Goal: Task Accomplishment & Management: Manage account settings

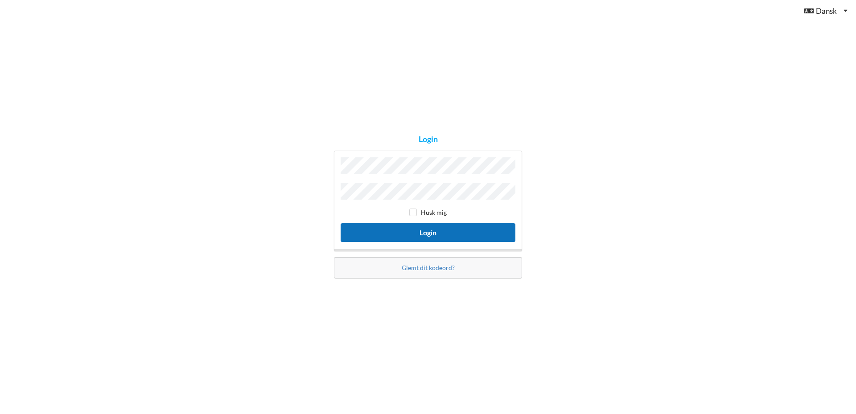
click at [428, 234] on button "Login" at bounding box center [428, 232] width 175 height 18
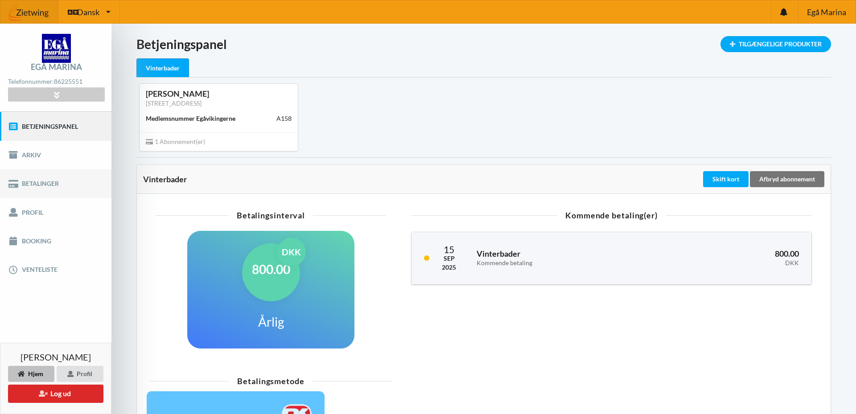
scroll to position [102, 0]
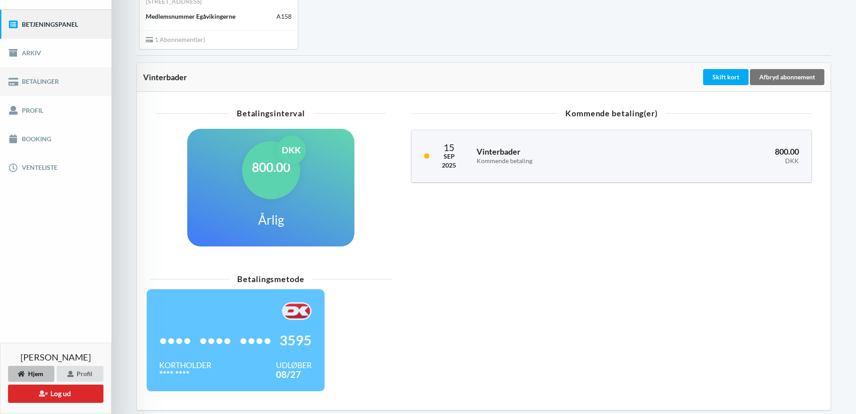
click at [46, 80] on link "Betalinger" at bounding box center [56, 81] width 112 height 29
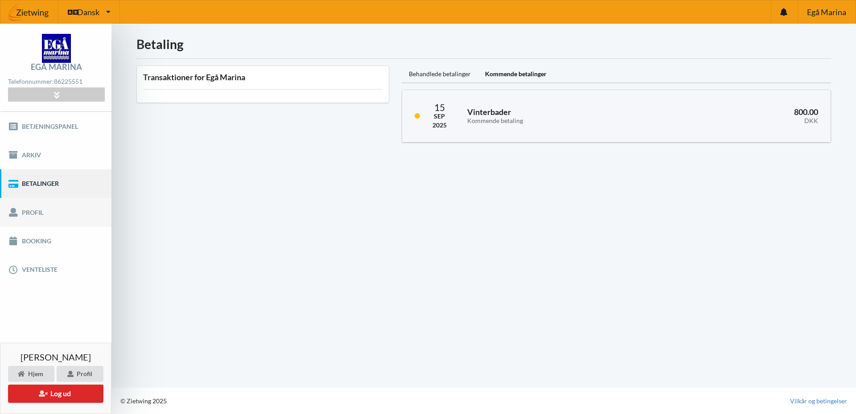
click at [36, 208] on link "Profil" at bounding box center [56, 212] width 112 height 29
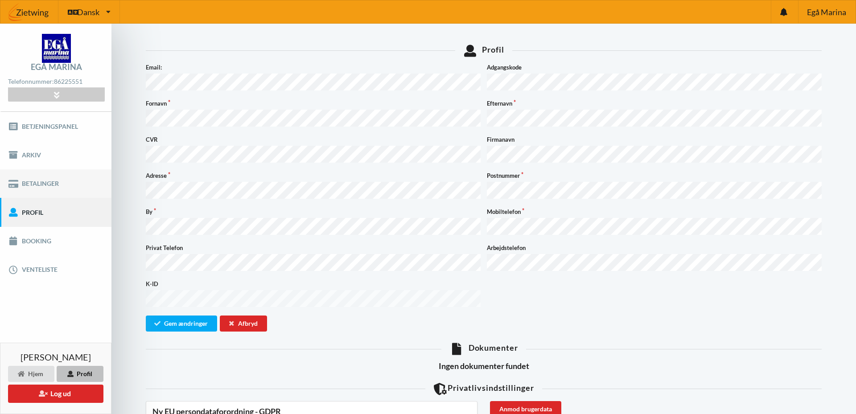
click at [29, 184] on link "Betalinger" at bounding box center [56, 184] width 112 height 29
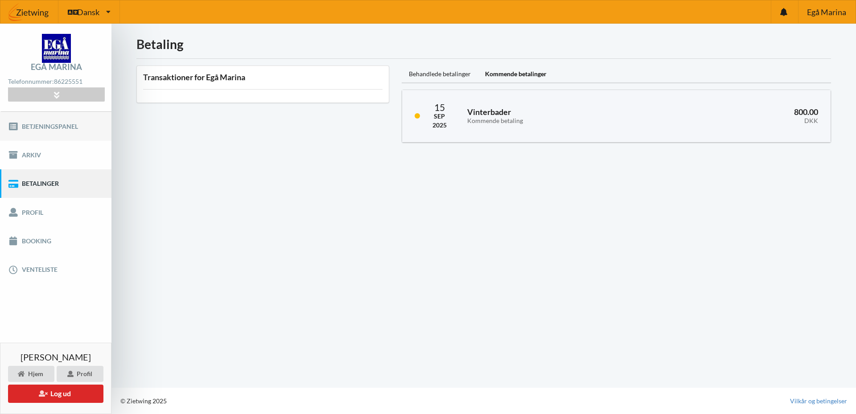
click at [42, 128] on link "Betjeningspanel" at bounding box center [56, 126] width 112 height 29
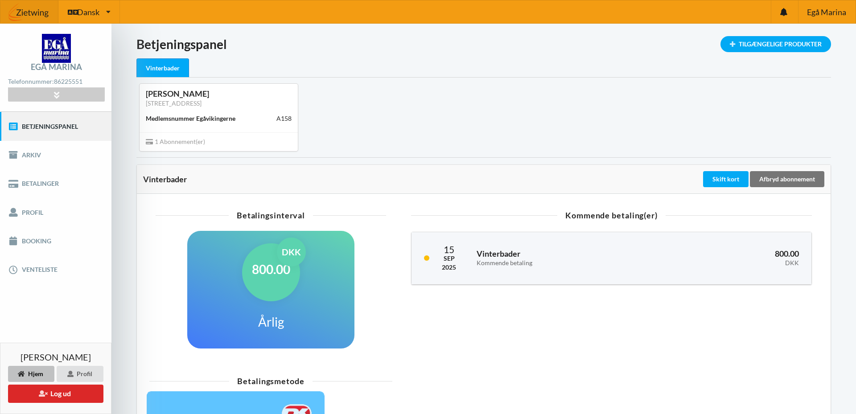
scroll to position [136, 0]
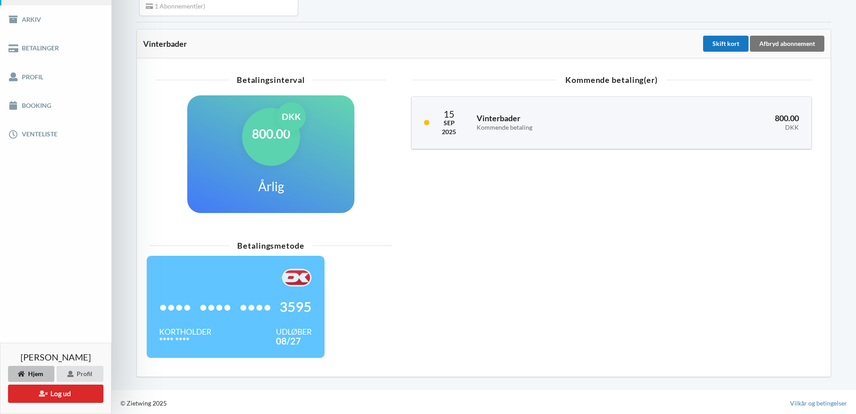
click at [731, 41] on div "Skift kort" at bounding box center [725, 44] width 45 height 16
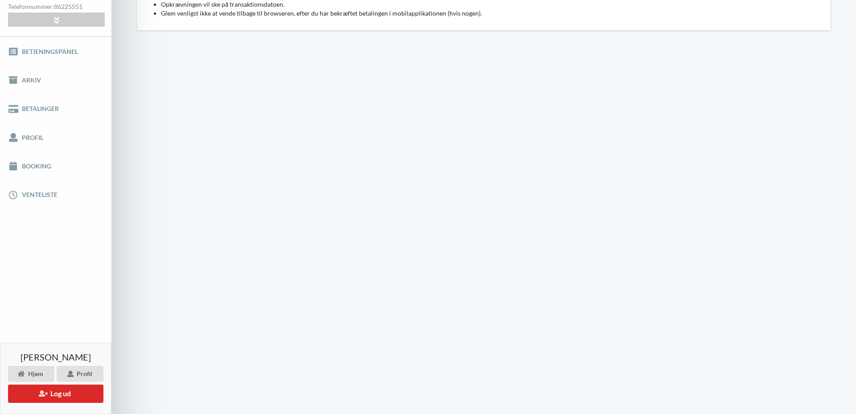
scroll to position [67, 0]
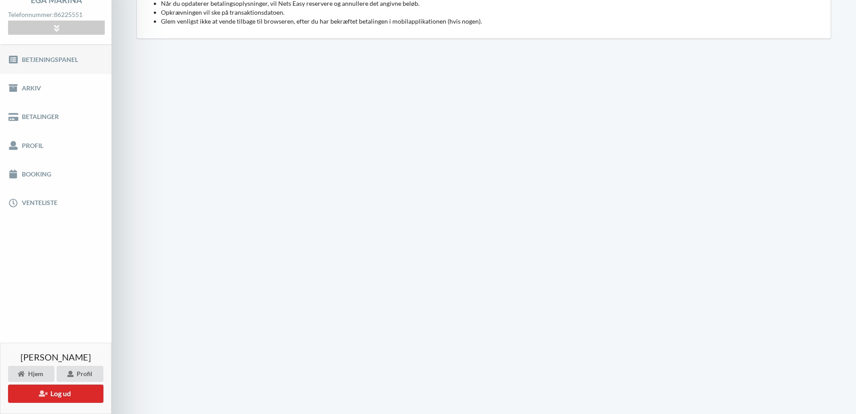
click at [34, 64] on link "Betjeningspanel" at bounding box center [56, 59] width 112 height 29
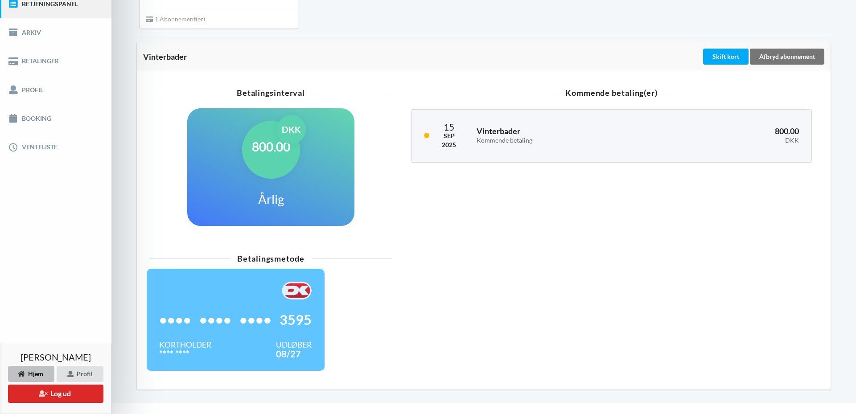
scroll to position [136, 0]
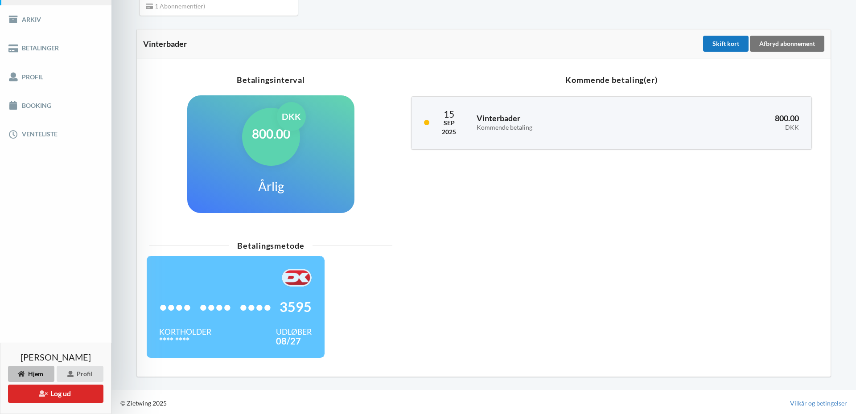
click at [725, 36] on div "Skift kort" at bounding box center [725, 44] width 45 height 16
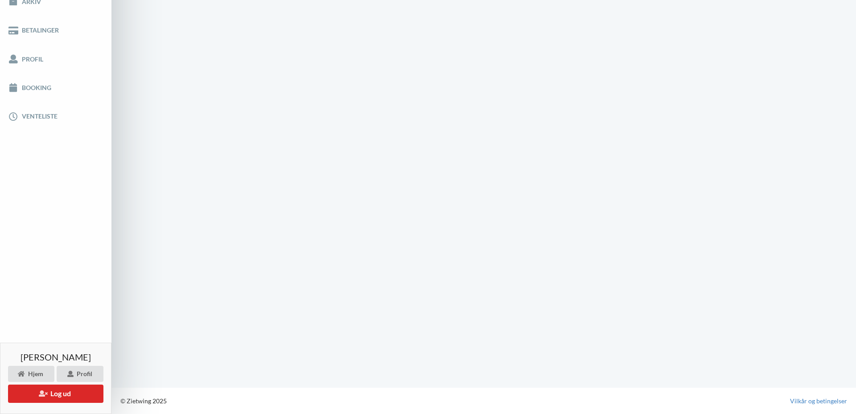
scroll to position [110, 0]
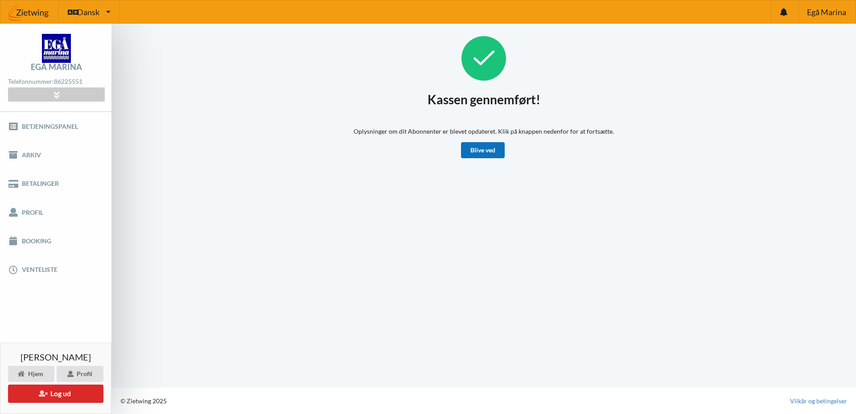
click at [490, 147] on link "Blive ved" at bounding box center [483, 150] width 44 height 16
